Goal: Check status: Check status

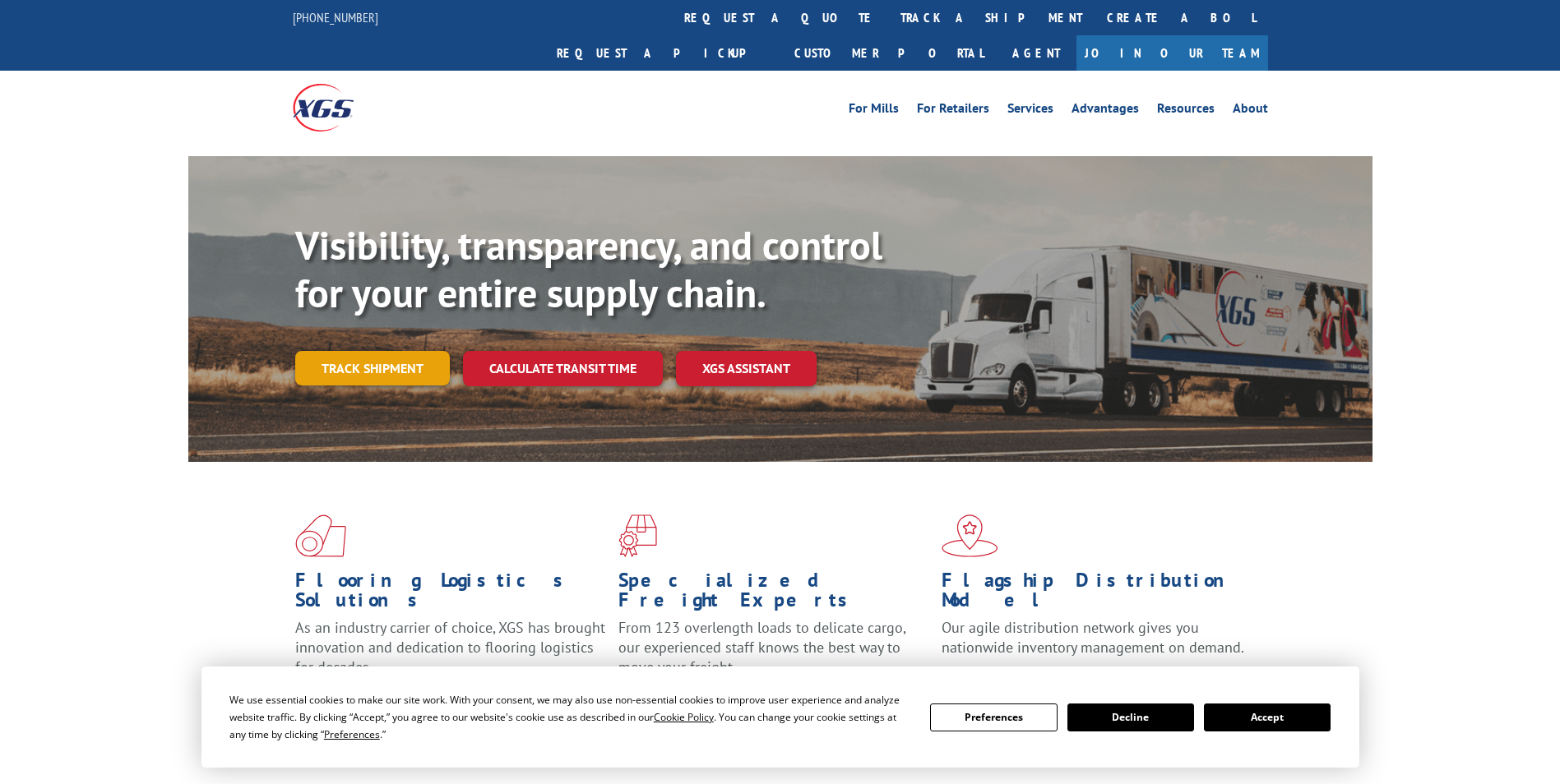
click at [352, 351] on link "Track shipment" at bounding box center [372, 368] width 154 height 34
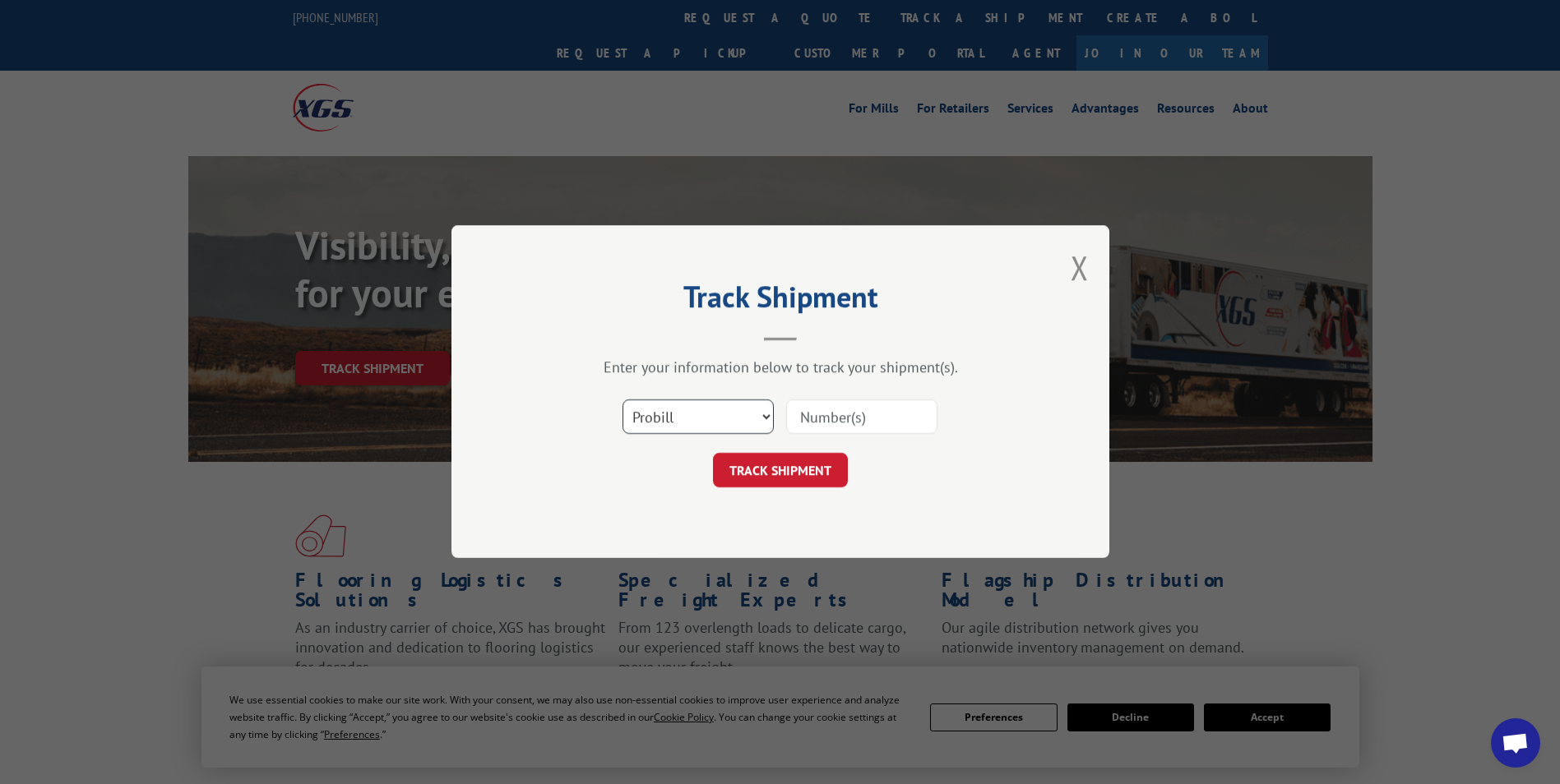
drag, startPoint x: 668, startPoint y: 407, endPoint x: 665, endPoint y: 418, distance: 11.4
click at [668, 410] on select "Select category... Probill BOL PO" at bounding box center [698, 418] width 151 height 34
select select "bol"
click at [622, 401] on select "Select category... Probill BOL PO" at bounding box center [698, 418] width 151 height 34
click at [807, 426] on input at bounding box center [861, 418] width 151 height 34
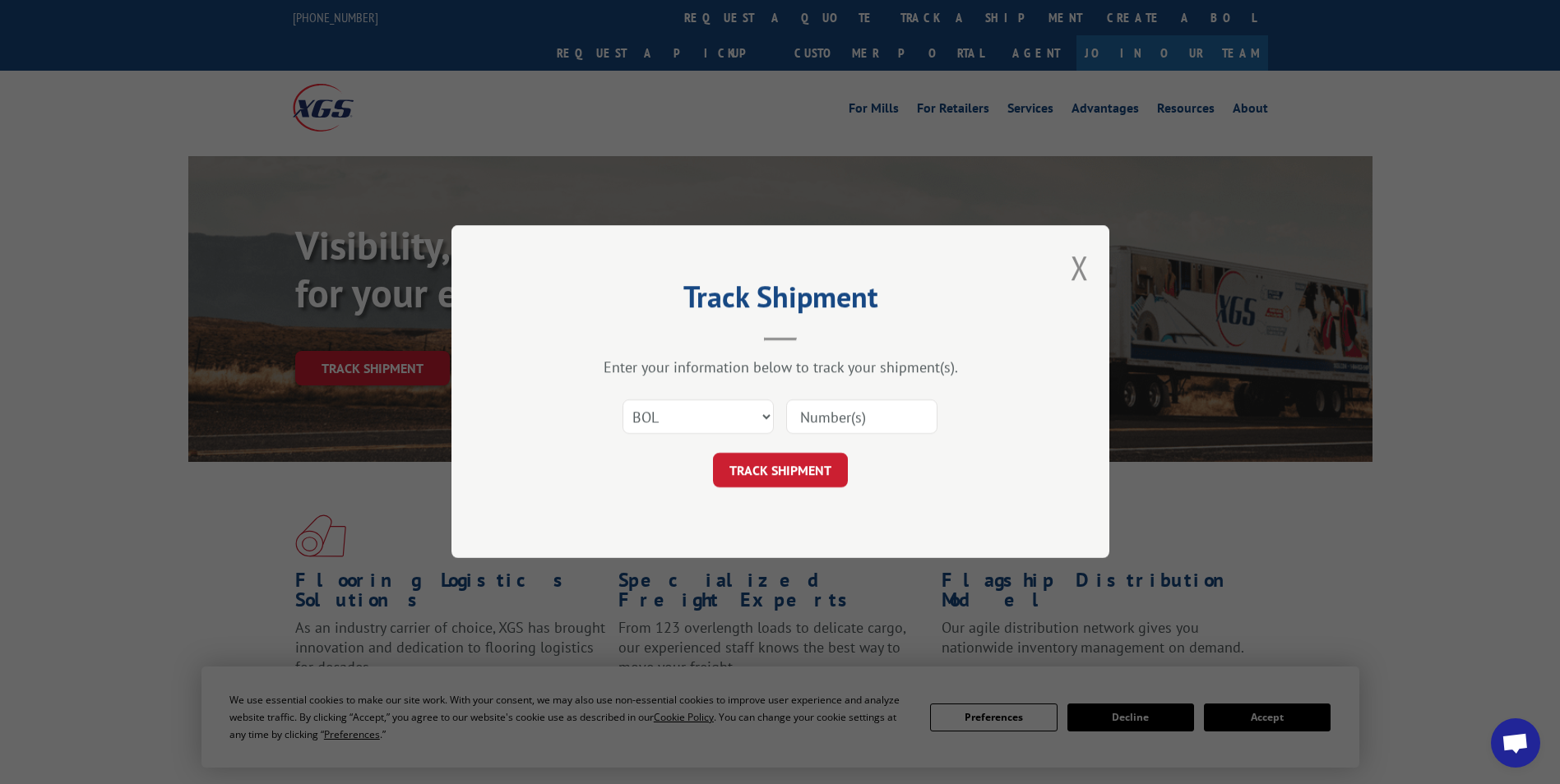
paste input "393117462676"
type input "393117462676"
click at [799, 469] on button "TRACK SHIPMENT" at bounding box center [780, 471] width 135 height 34
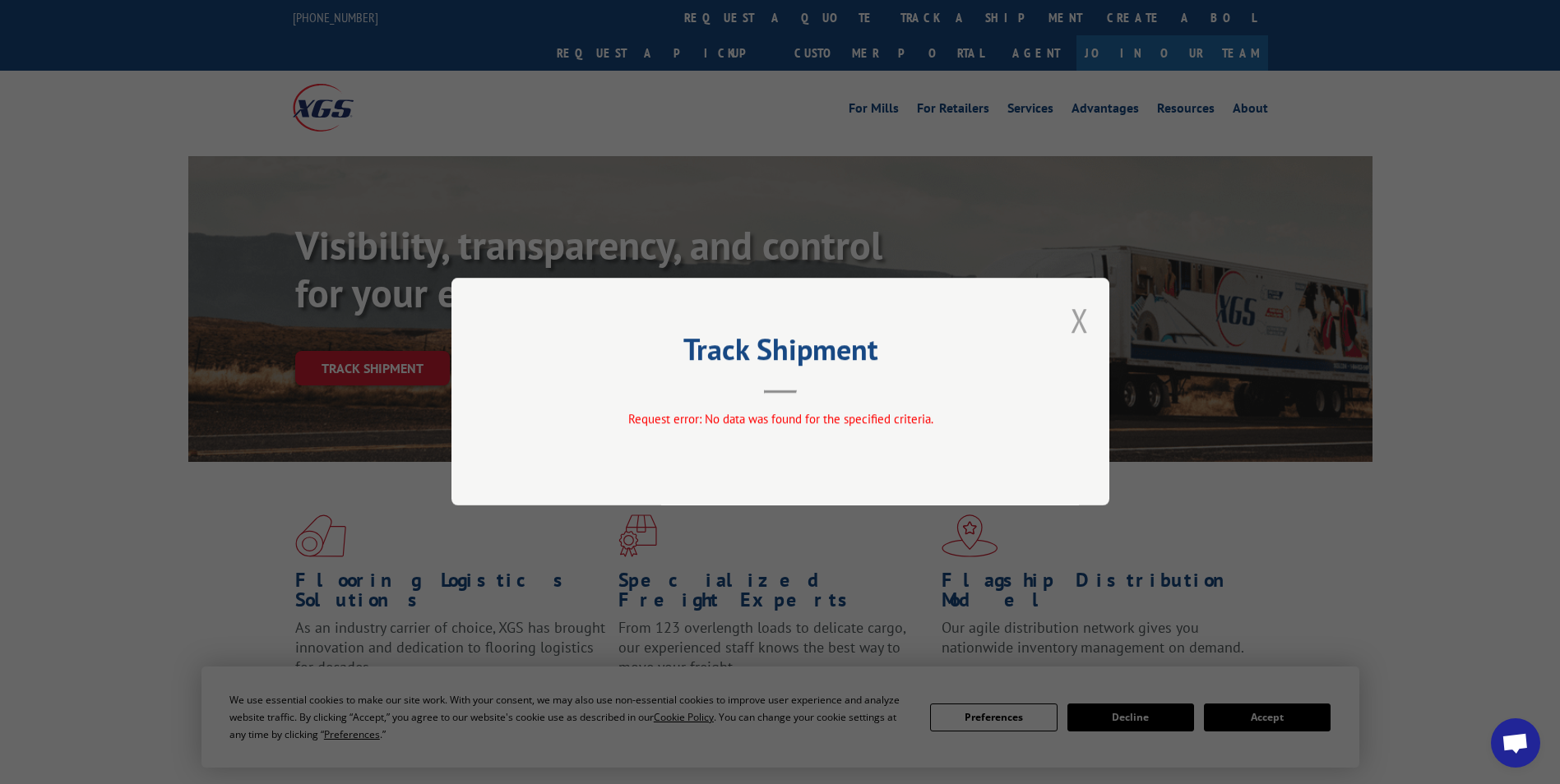
click at [1079, 325] on button "Close modal" at bounding box center [1079, 321] width 18 height 44
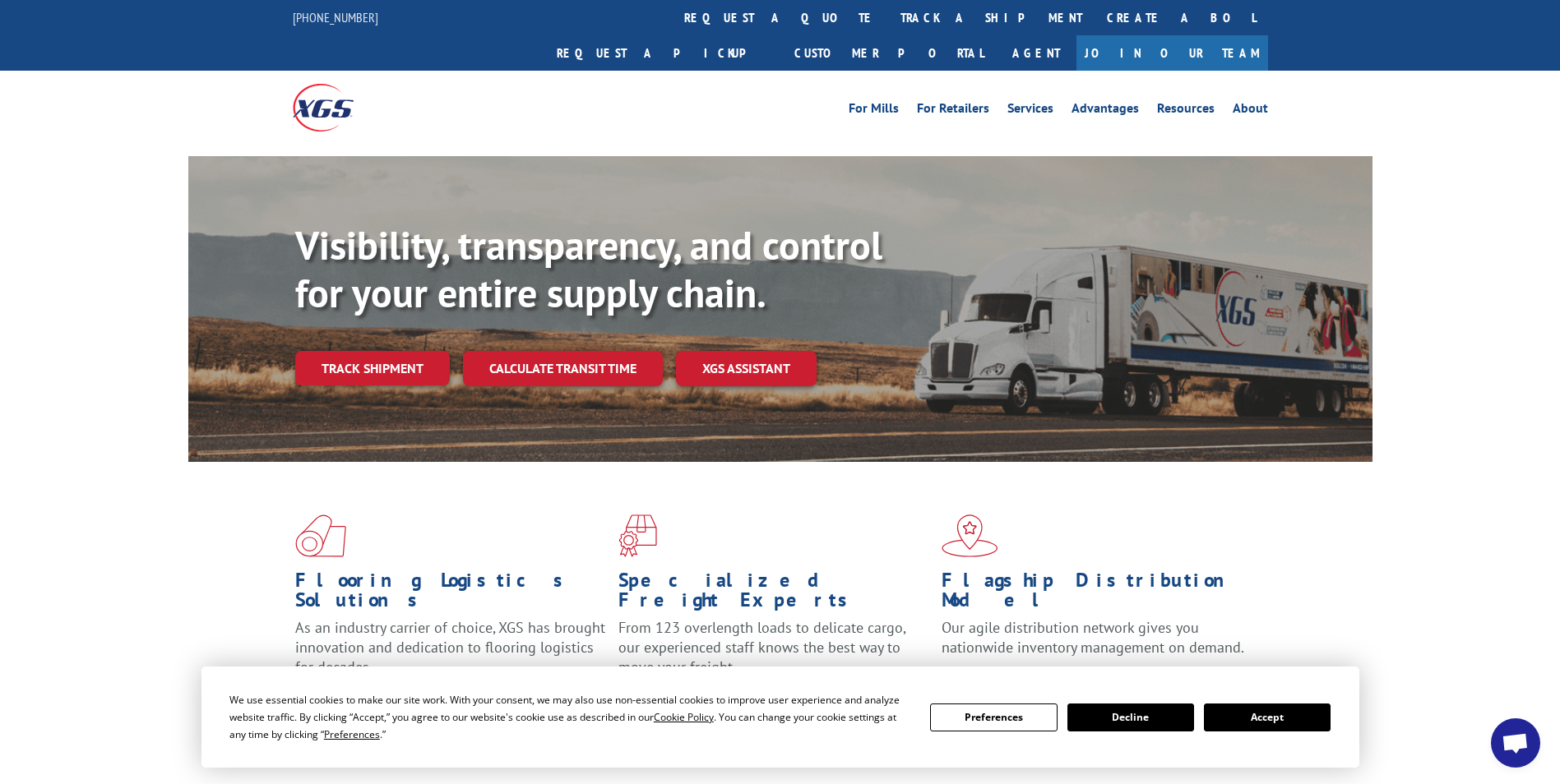
drag, startPoint x: 339, startPoint y: 318, endPoint x: 385, endPoint y: 354, distance: 58.4
click at [338, 351] on link "Track shipment" at bounding box center [372, 368] width 154 height 34
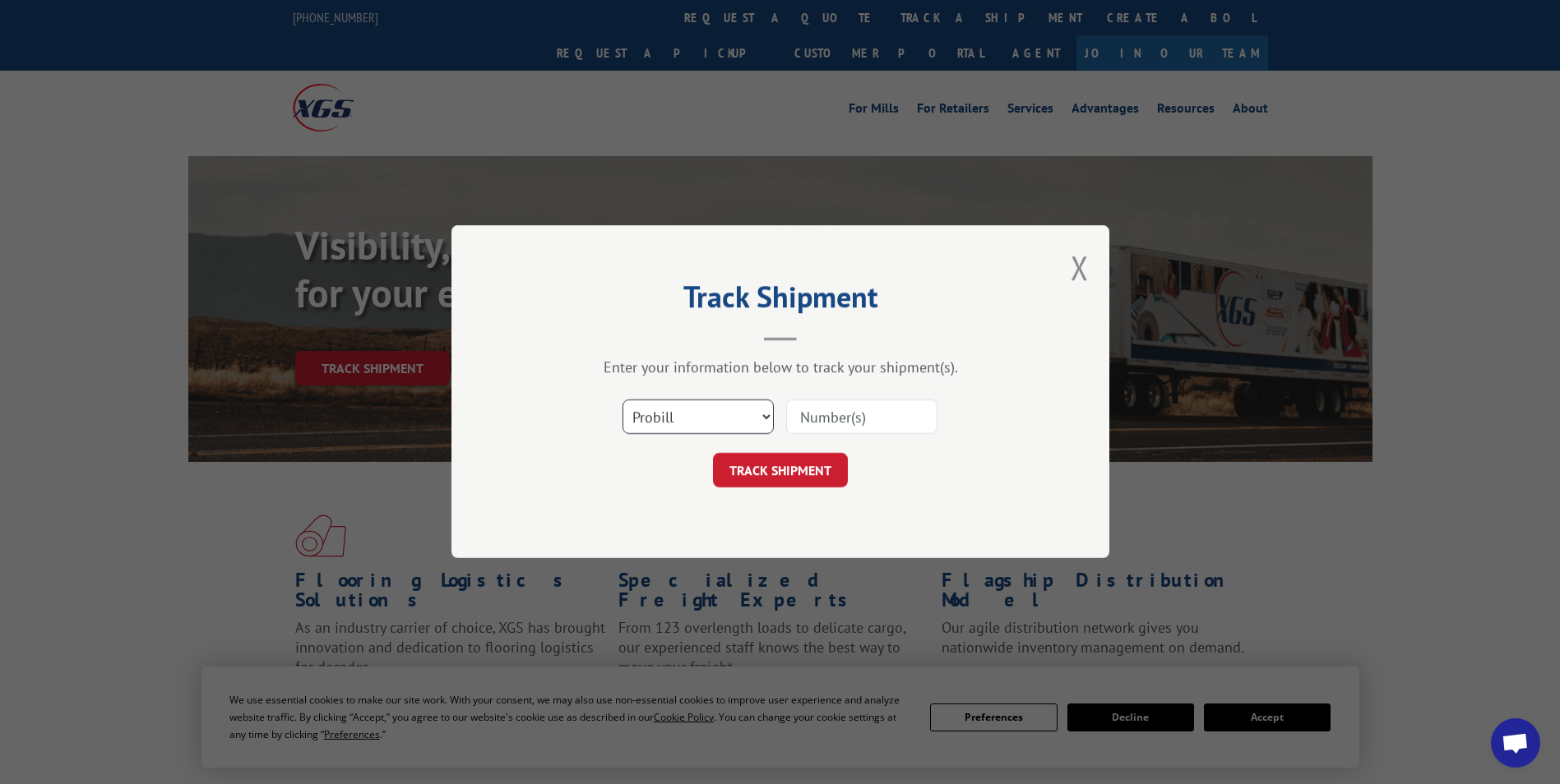
click at [685, 437] on div "Select category... Probill BOL PO" at bounding box center [780, 417] width 493 height 54
select select "bol"
click at [622, 401] on select "Select category... Probill BOL PO" at bounding box center [698, 418] width 151 height 34
click at [850, 406] on input at bounding box center [861, 418] width 151 height 34
paste input "393117462676"
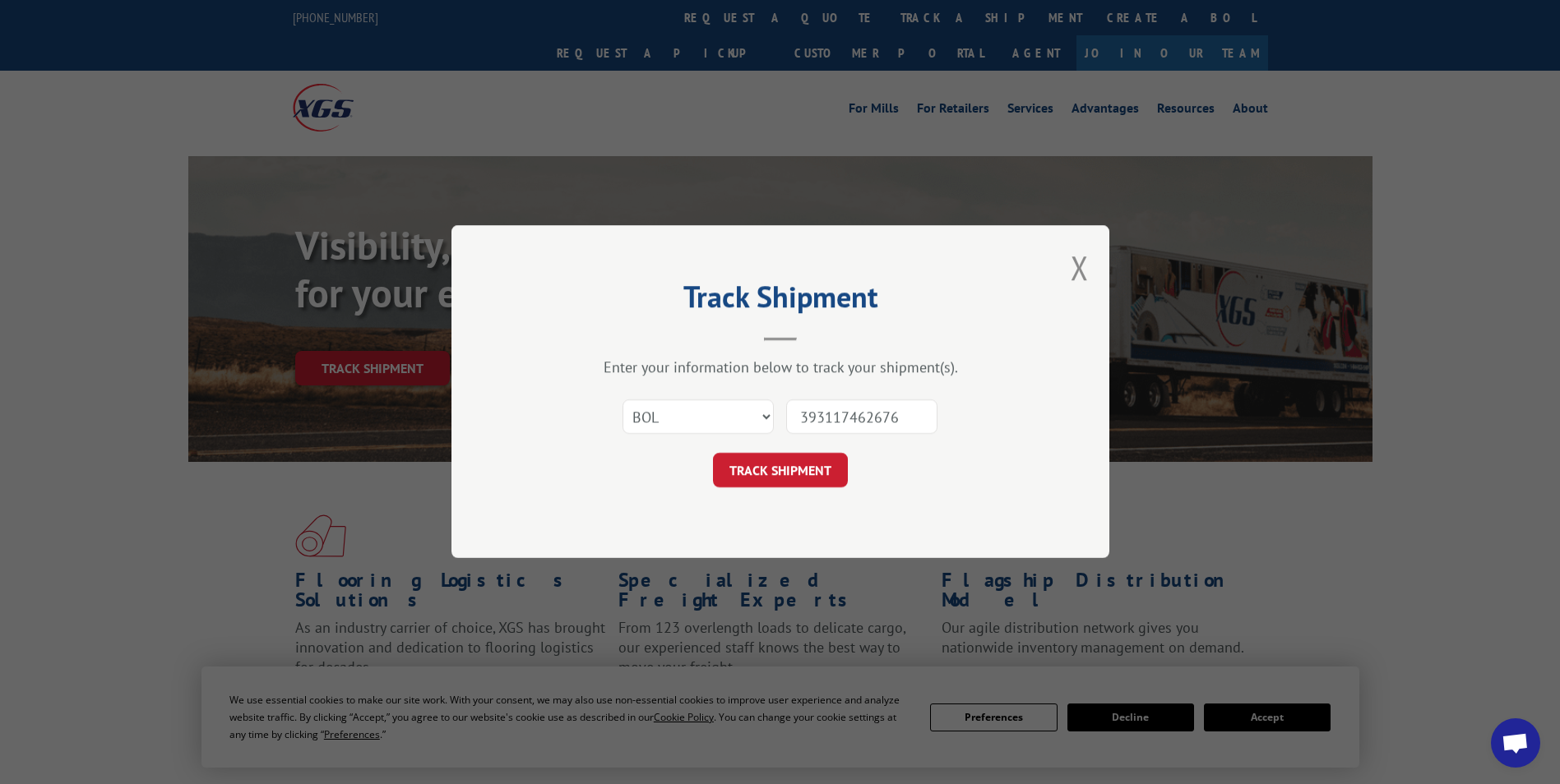
type input "393117462676"
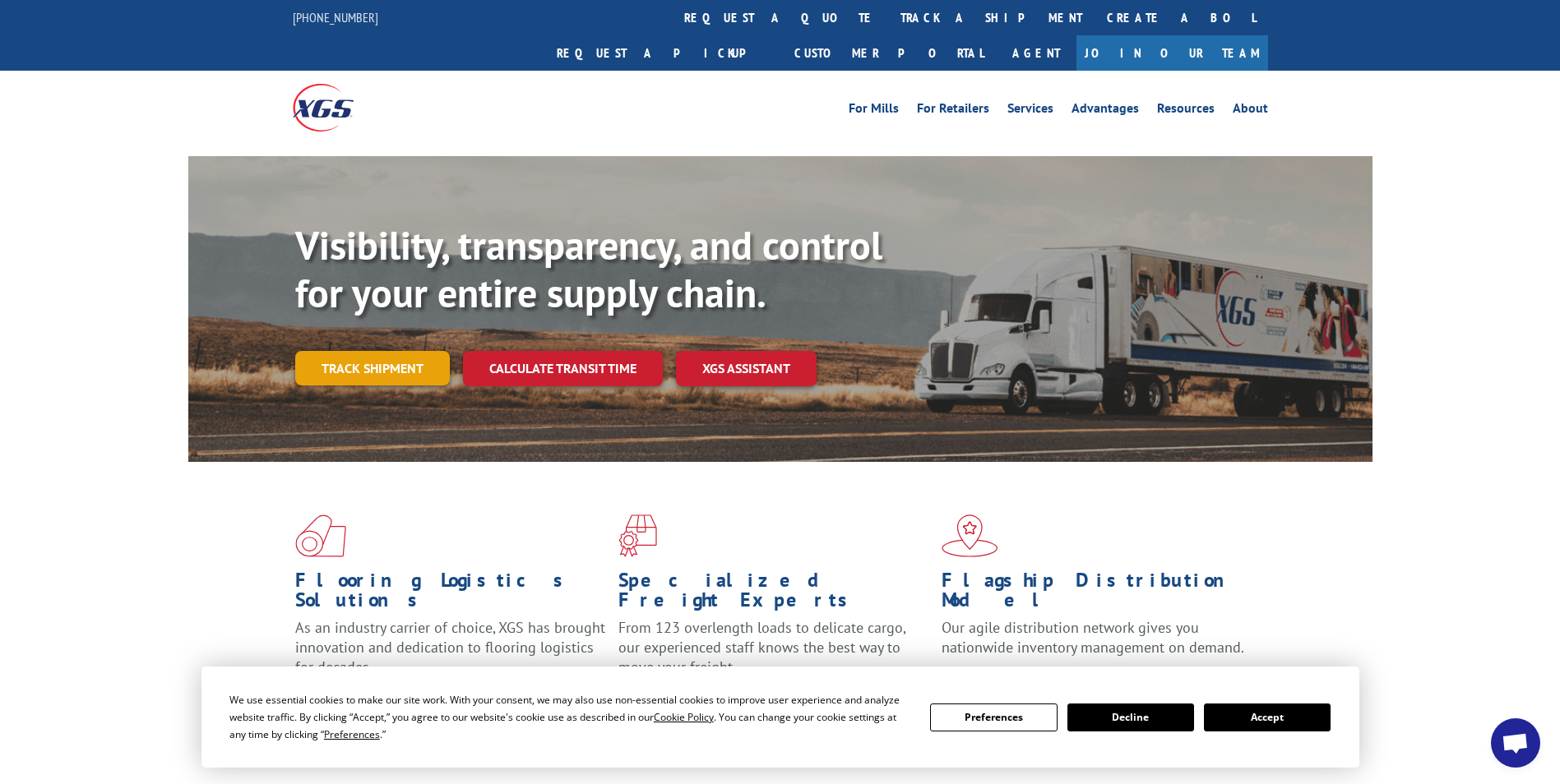
click at [395, 351] on link "Track shipment" at bounding box center [372, 368] width 154 height 34
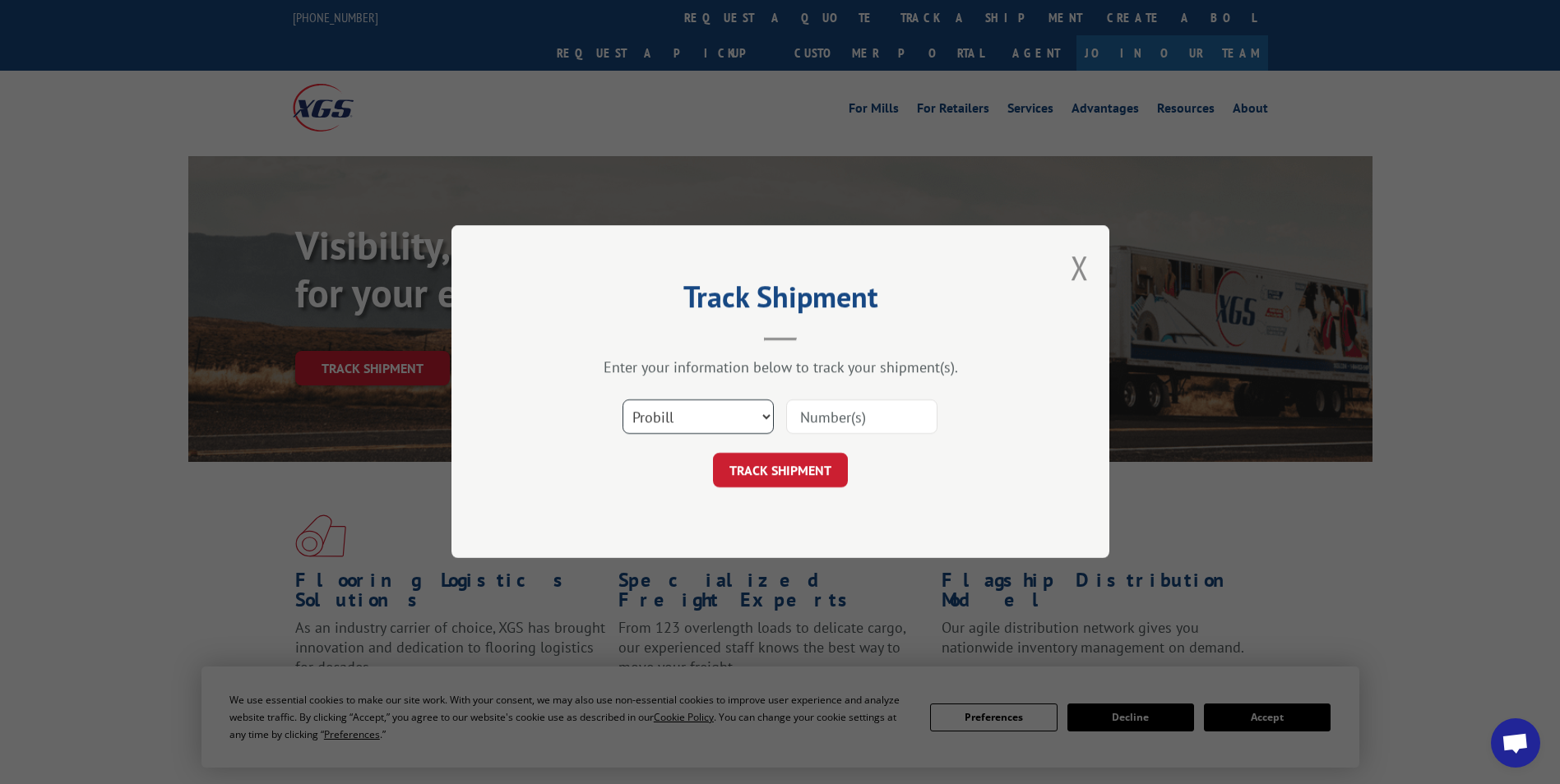
click at [660, 423] on select "Select category... Probill BOL PO" at bounding box center [698, 418] width 151 height 34
select select "bol"
click at [622, 401] on select "Select category... Probill BOL PO" at bounding box center [698, 418] width 151 height 34
click at [830, 420] on input at bounding box center [861, 418] width 151 height 34
paste input "5313664"
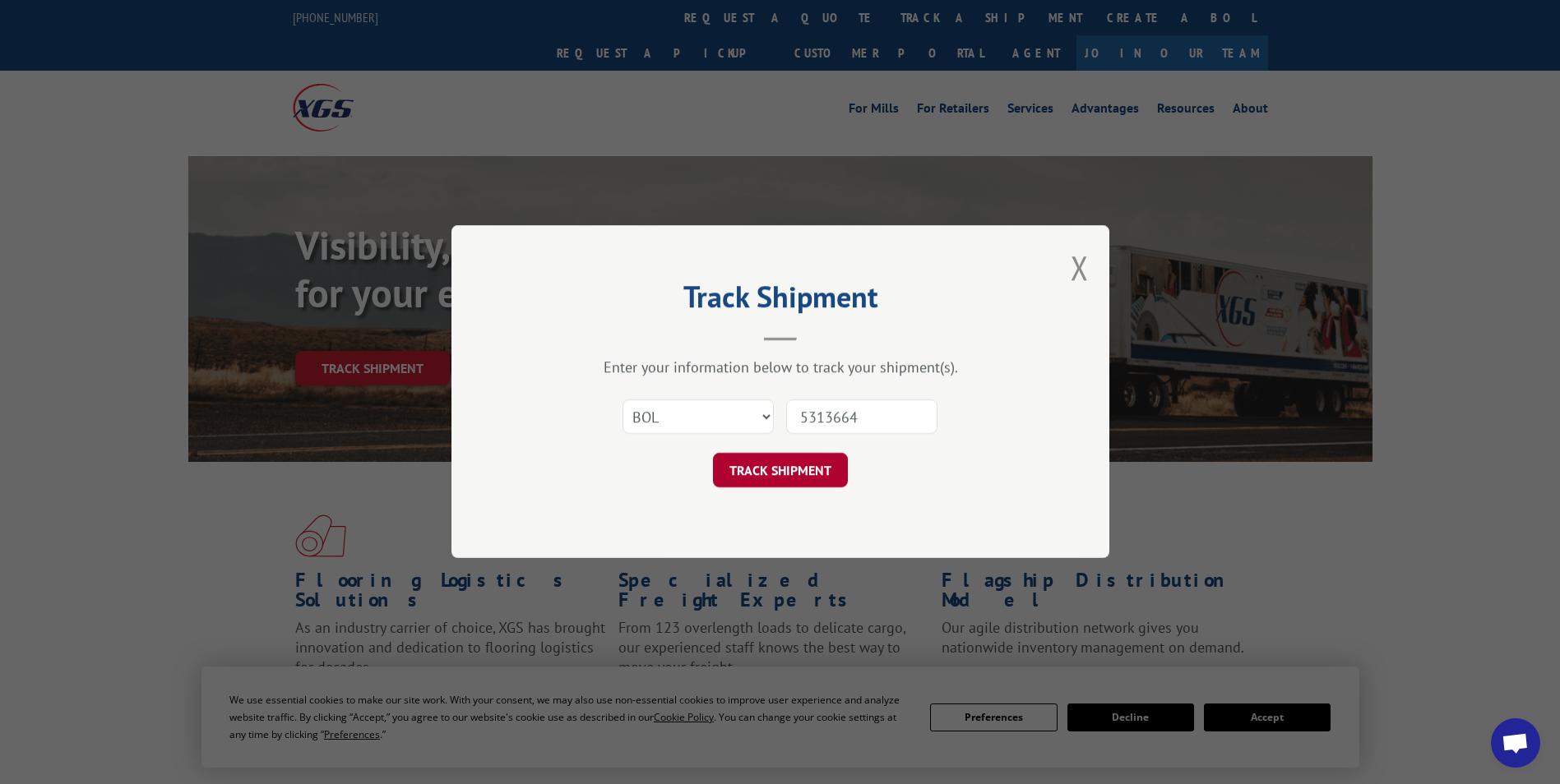
type input "5313664"
click at [785, 466] on button "TRACK SHIPMENT" at bounding box center [780, 471] width 135 height 34
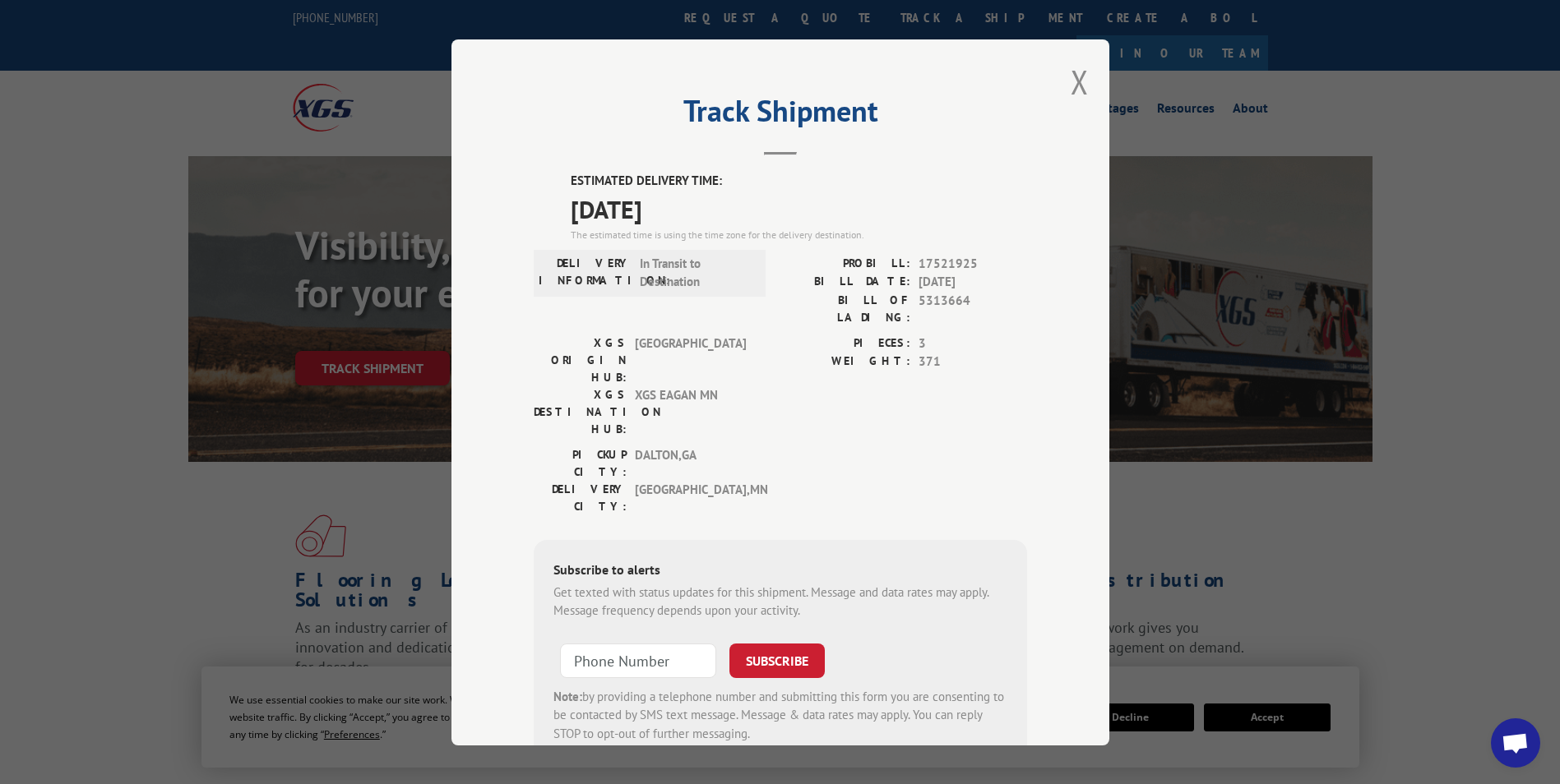
scroll to position [33, 0]
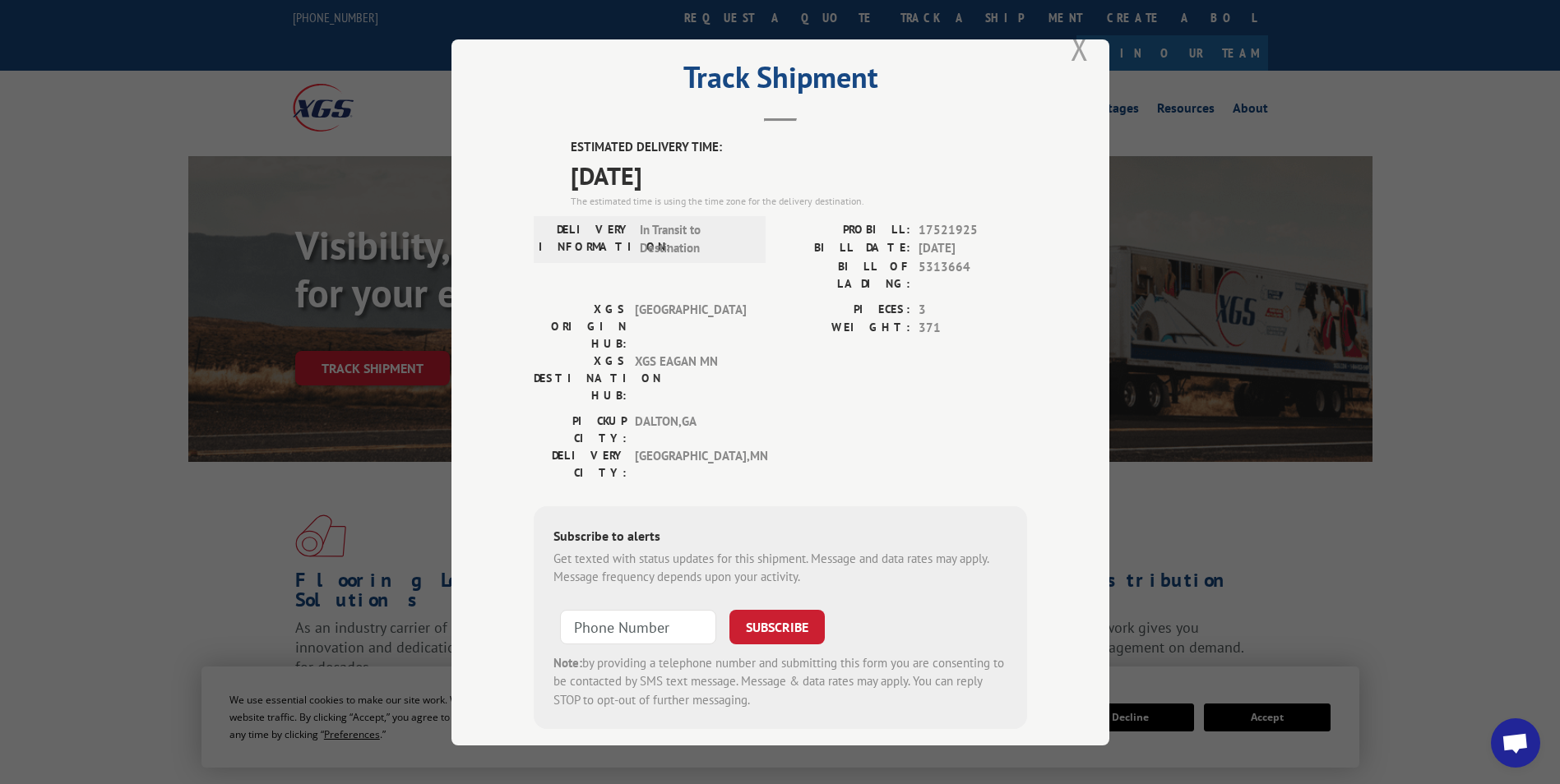
click at [1072, 55] on button "Close modal" at bounding box center [1079, 49] width 18 height 44
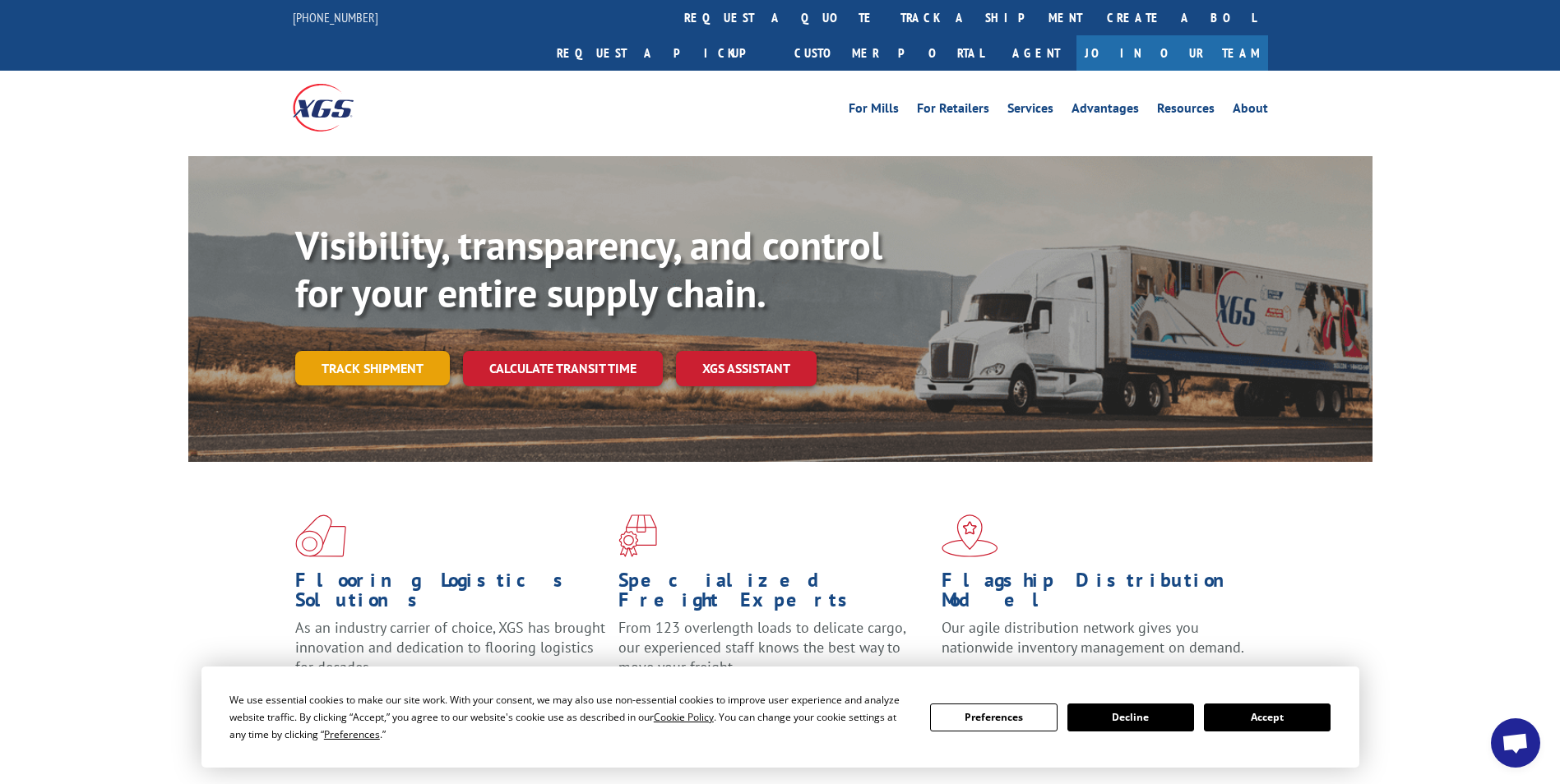
click at [411, 351] on link "Track shipment" at bounding box center [372, 368] width 154 height 34
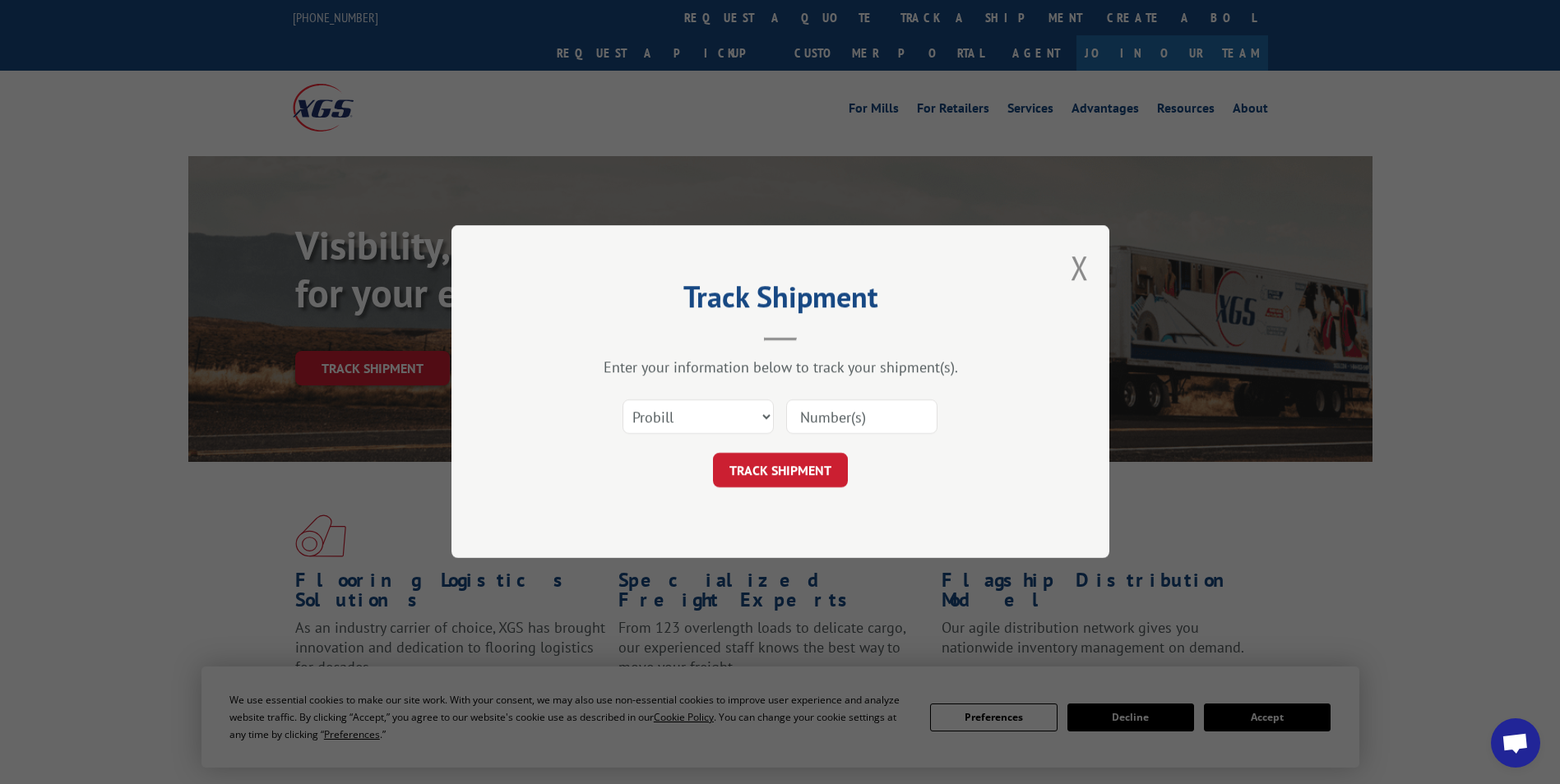
scroll to position [0, 0]
drag, startPoint x: 715, startPoint y: 405, endPoint x: 717, endPoint y: 429, distance: 24.1
click at [717, 427] on select "Select category... Probill BOL PO" at bounding box center [698, 418] width 151 height 34
click at [622, 401] on select "Select category... Probill BOL PO" at bounding box center [698, 418] width 151 height 34
drag, startPoint x: 857, startPoint y: 433, endPoint x: 861, endPoint y: 421, distance: 12.6
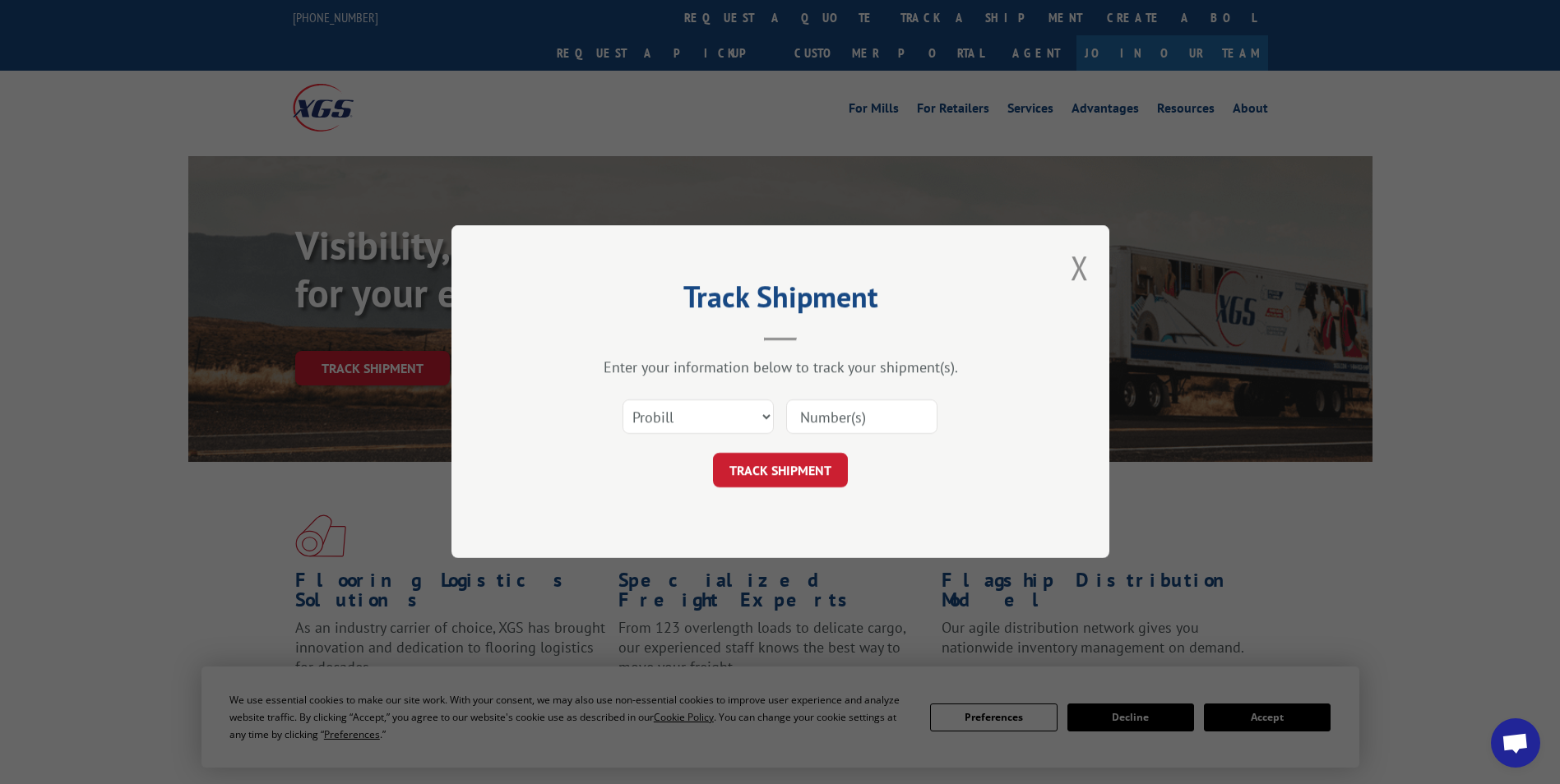
click at [859, 428] on input at bounding box center [861, 418] width 151 height 34
paste input "7006630"
type input "7006630"
click at [780, 461] on button "TRACK SHIPMENT" at bounding box center [780, 471] width 135 height 34
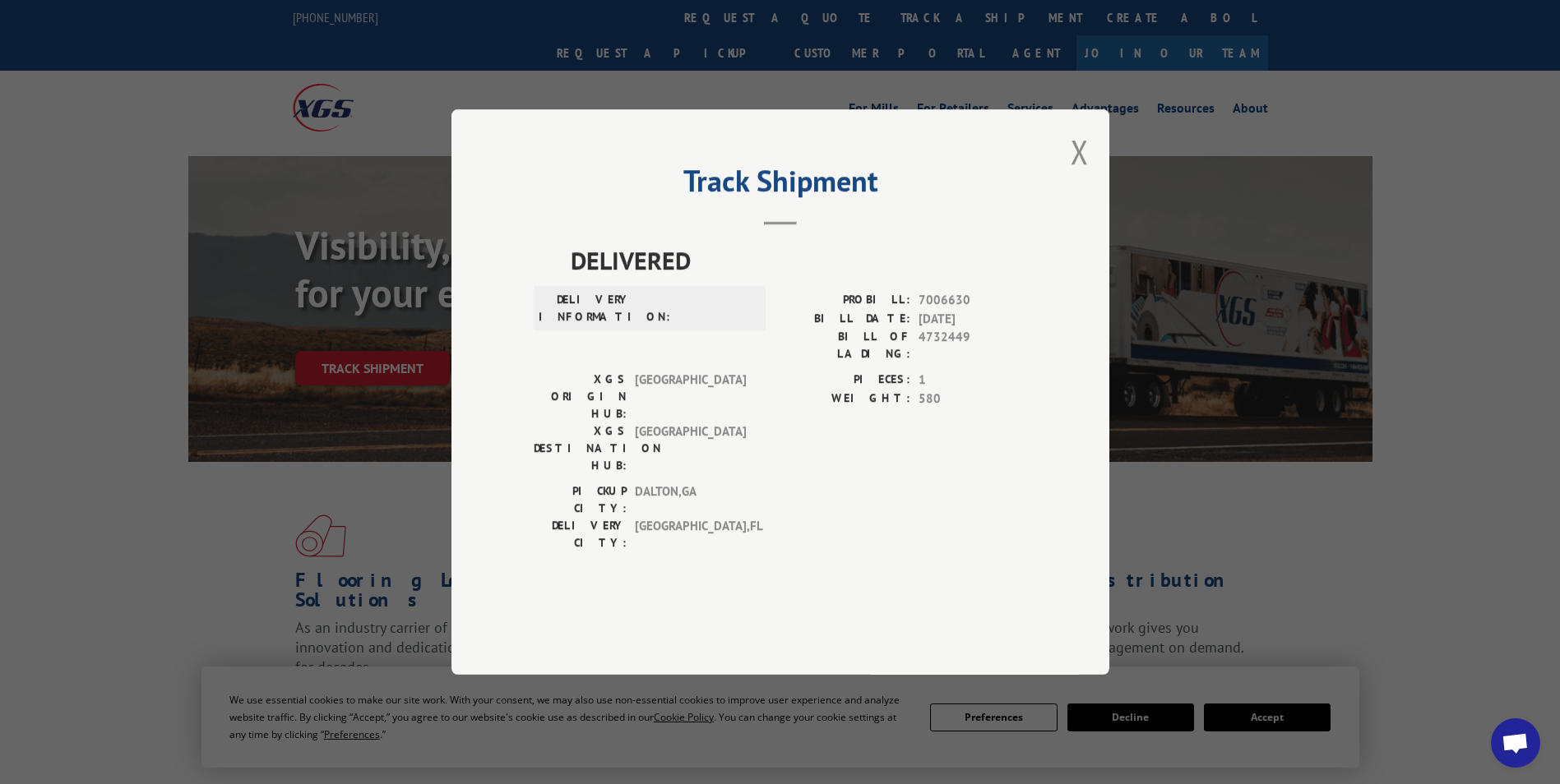
click at [1067, 194] on div "Track Shipment DELIVERED DELIVERY INFORMATION: PROBILL: 7006630 BILL DATE: [DAT…" at bounding box center [780, 392] width 658 height 566
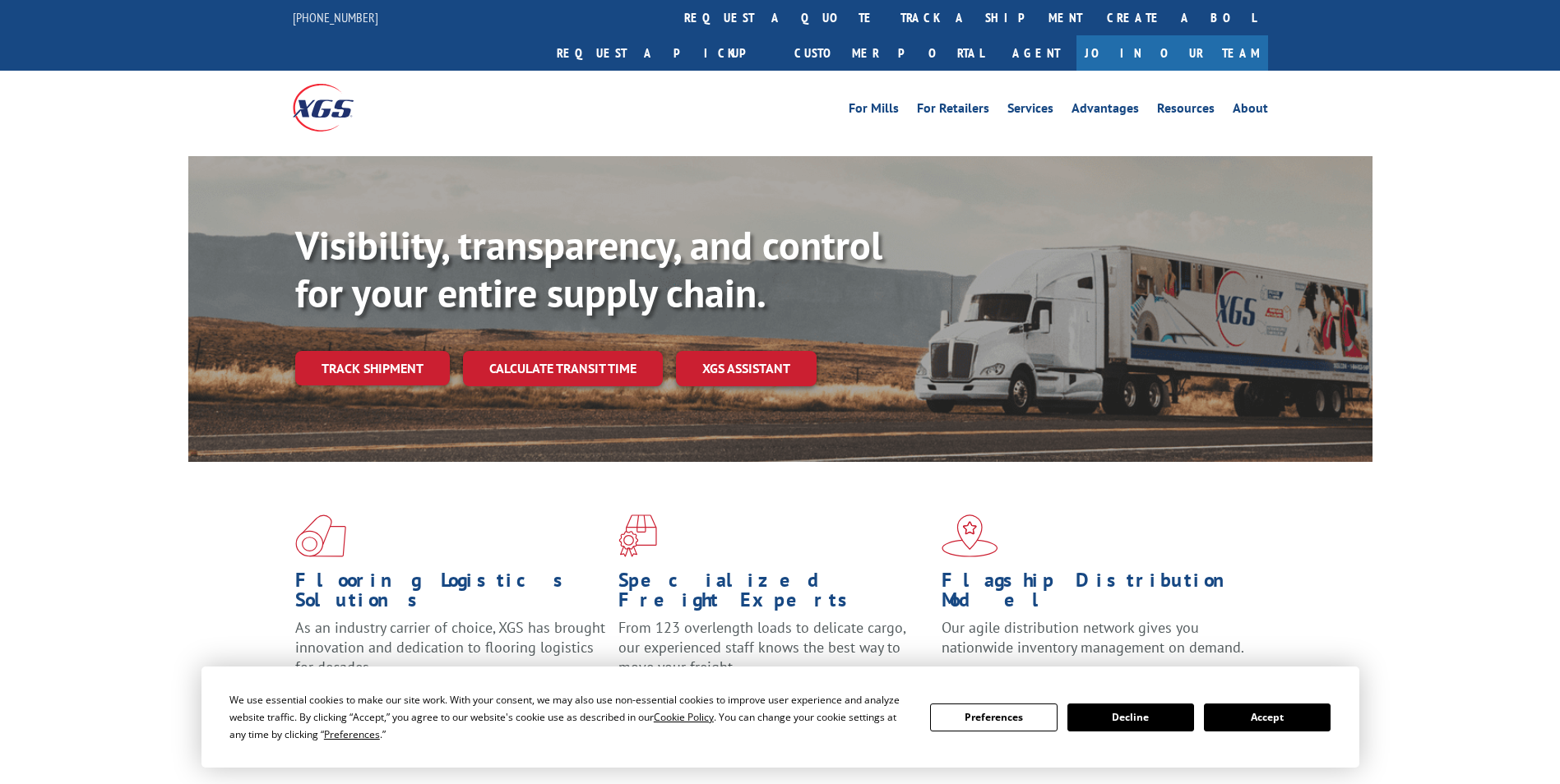
drag, startPoint x: 357, startPoint y: 321, endPoint x: 369, endPoint y: 323, distance: 12.2
click at [357, 351] on link "Track shipment" at bounding box center [372, 368] width 154 height 34
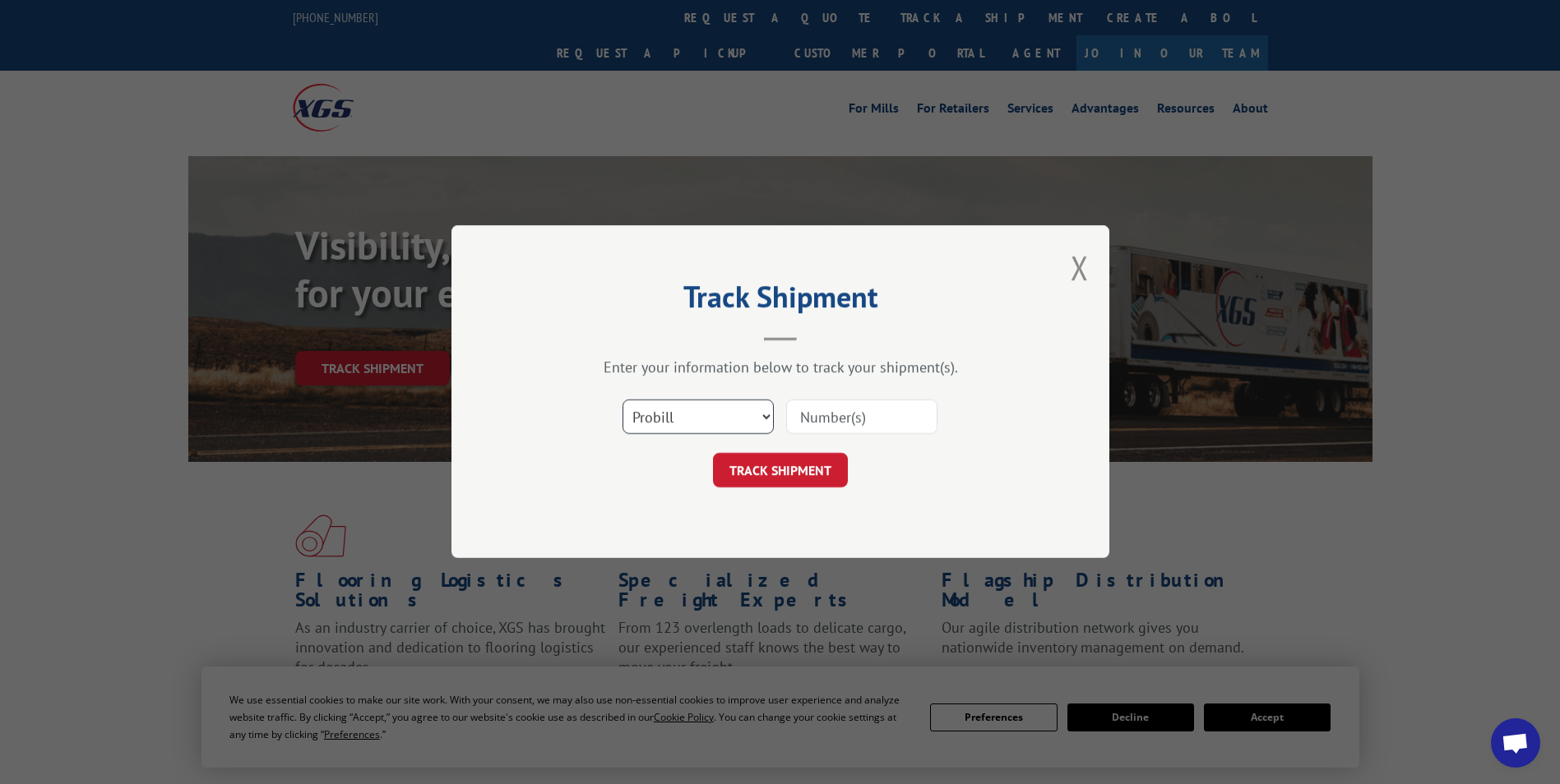
drag, startPoint x: 655, startPoint y: 412, endPoint x: 661, endPoint y: 433, distance: 21.8
click at [656, 420] on select "Select category... Probill BOL PO" at bounding box center [698, 418] width 151 height 34
select select "bol"
click at [622, 401] on select "Select category... Probill BOL PO" at bounding box center [698, 418] width 151 height 34
click at [818, 418] on input at bounding box center [861, 418] width 151 height 34
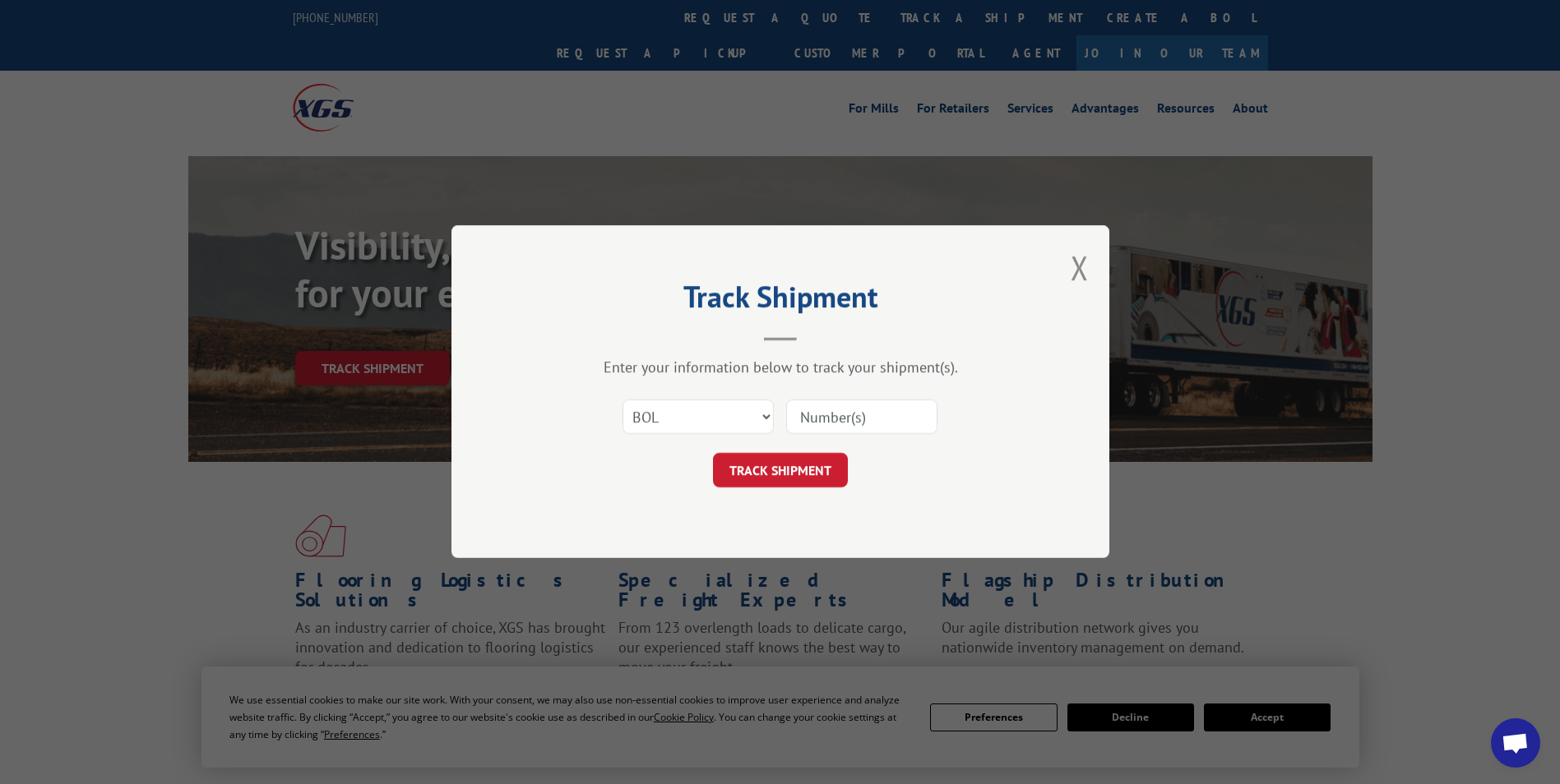
paste input "6958743"
type input "6958743"
click at [811, 471] on button "TRACK SHIPMENT" at bounding box center [780, 471] width 135 height 34
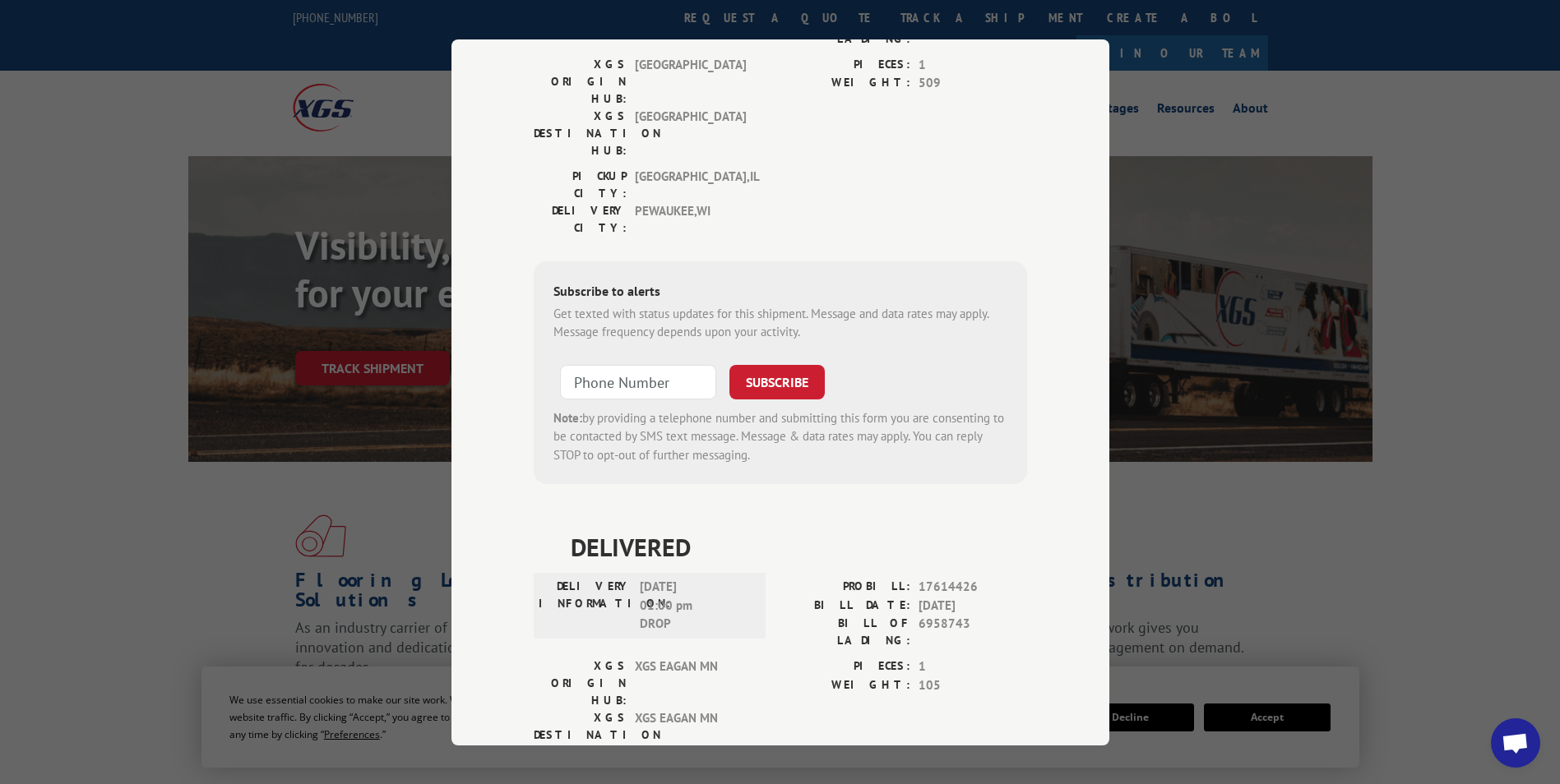
scroll to position [289, 0]
